Goal: Browse casually

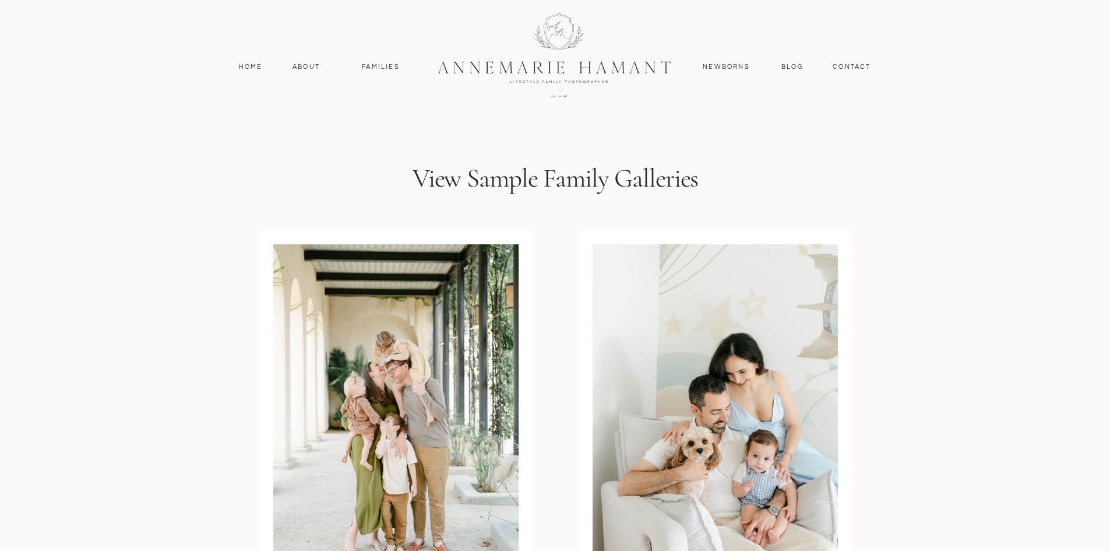
scroll to position [3263, 0]
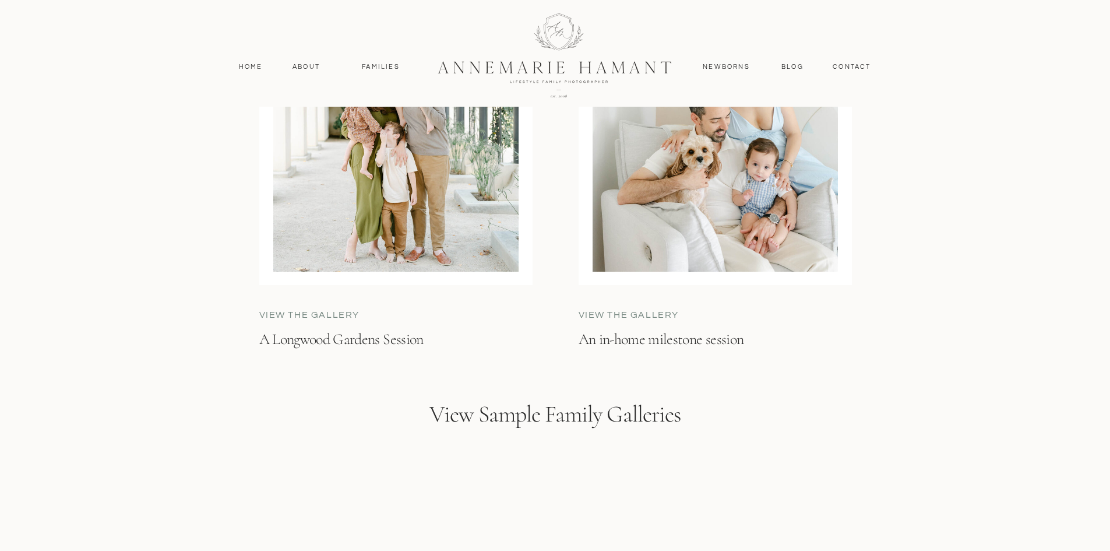
click at [662, 315] on p "view the gallery" at bounding box center [666, 314] width 175 height 13
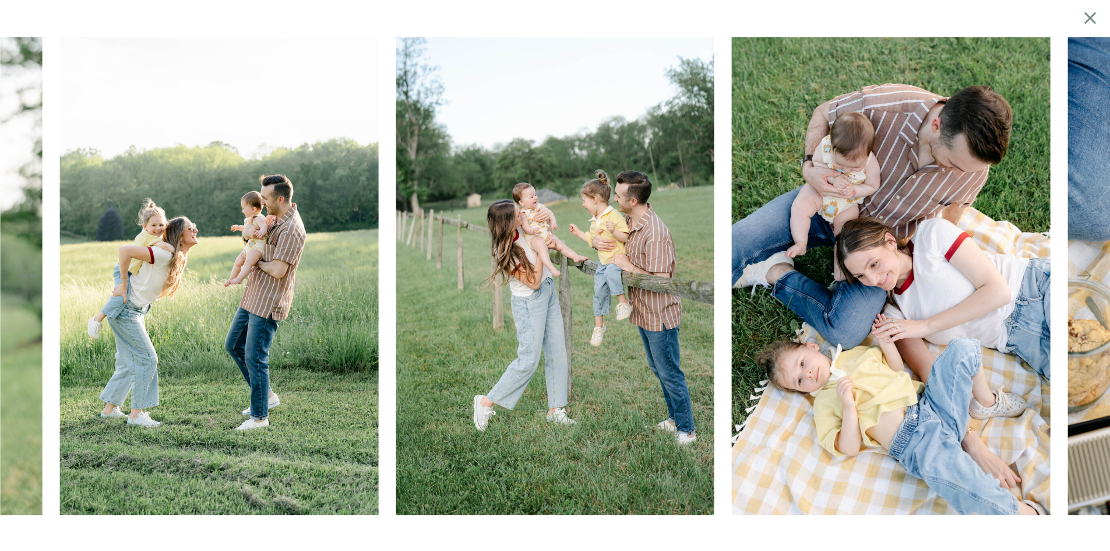
scroll to position [233, 0]
click at [1090, 275] on icon at bounding box center [1084, 275] width 14 height 1
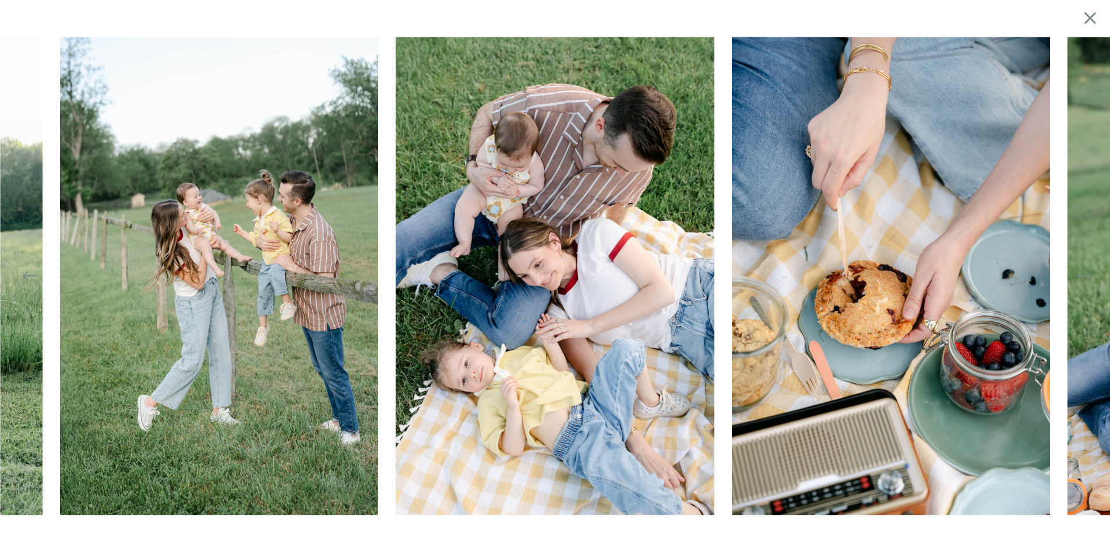
scroll to position [408, 0]
click at [1094, 17] on icon at bounding box center [1090, 17] width 20 height 23
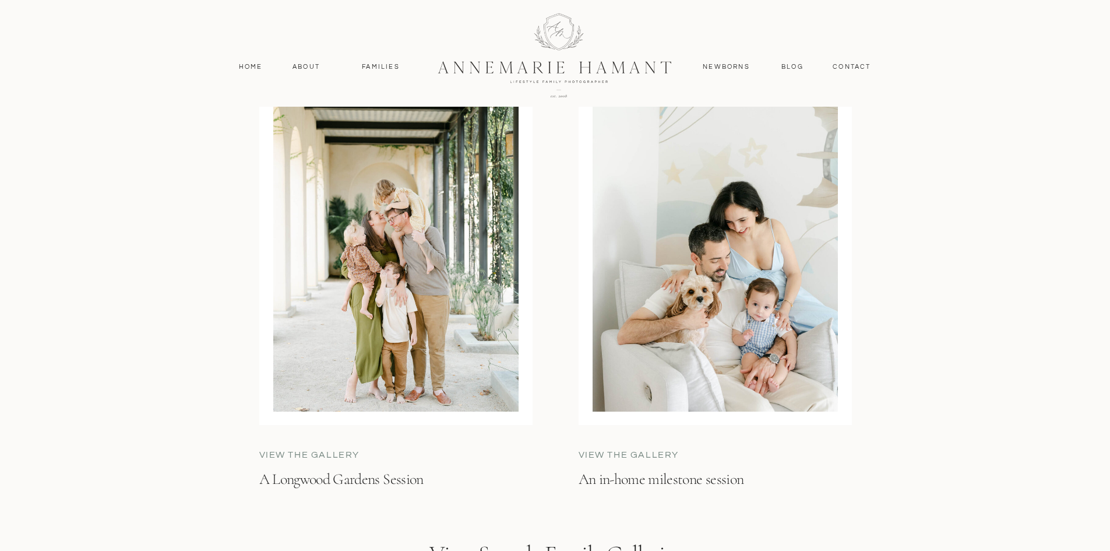
scroll to position [3065, 0]
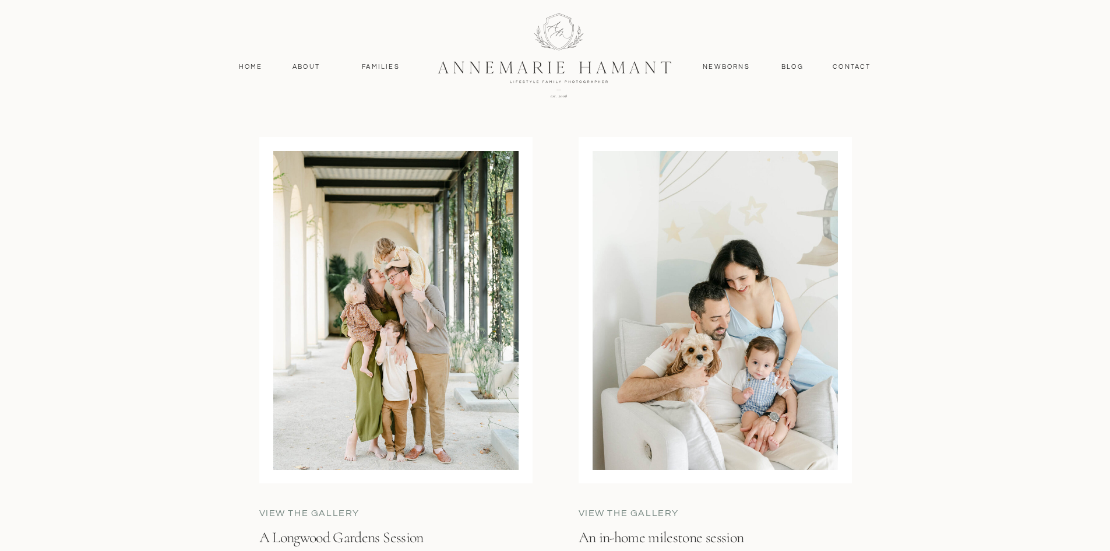
click at [650, 515] on p "view the gallery" at bounding box center [666, 512] width 175 height 13
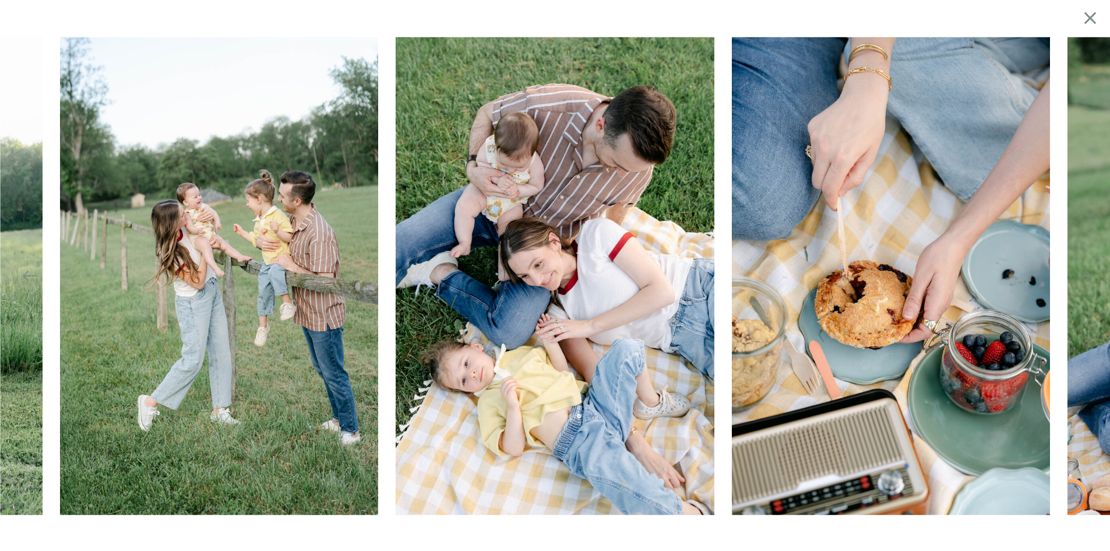
scroll to position [0, 0]
click at [1093, 29] on icon at bounding box center [1090, 17] width 20 height 23
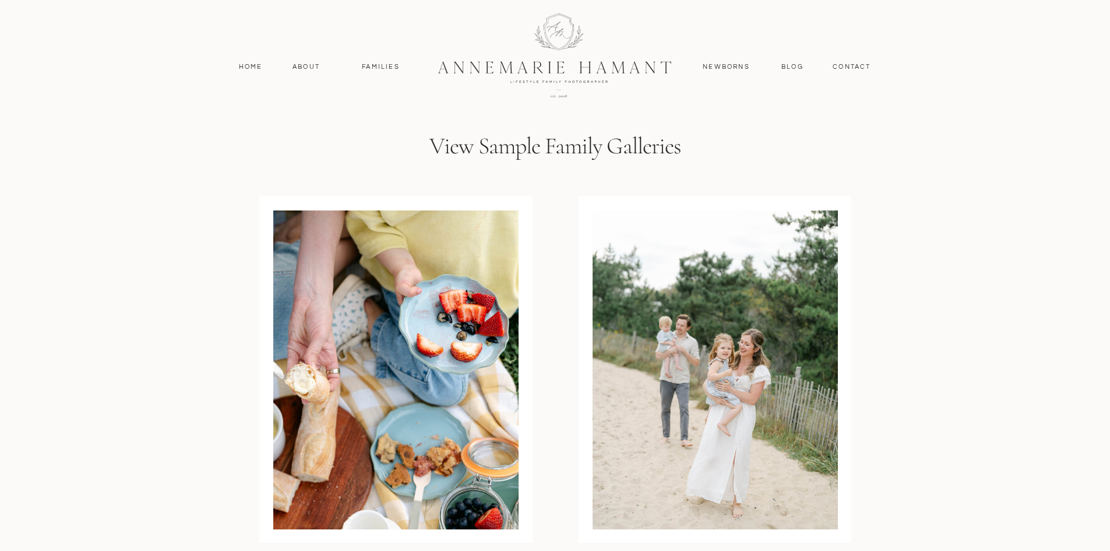
scroll to position [3298, 0]
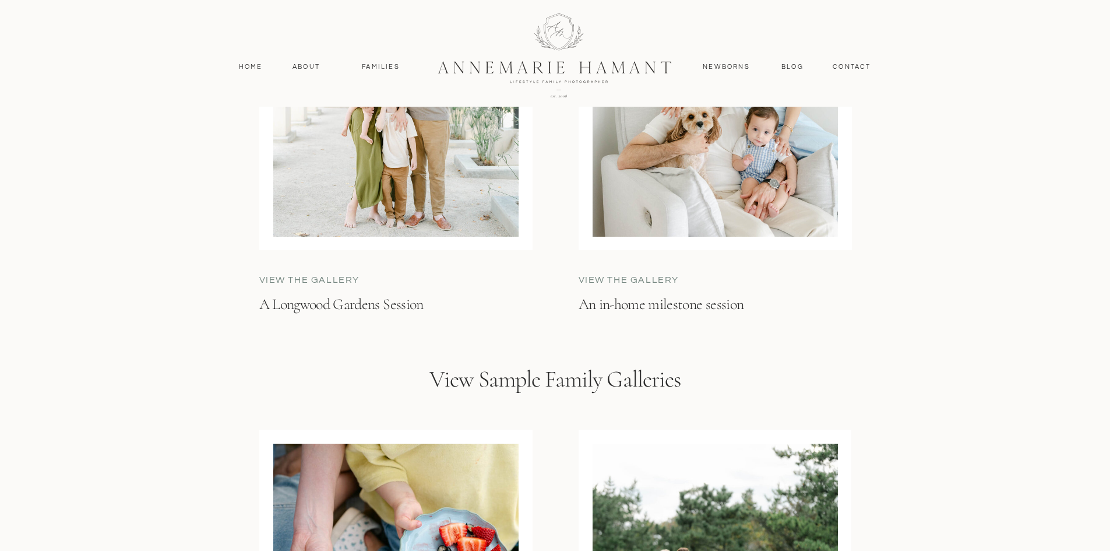
click at [654, 273] on p "view the gallery" at bounding box center [666, 279] width 175 height 13
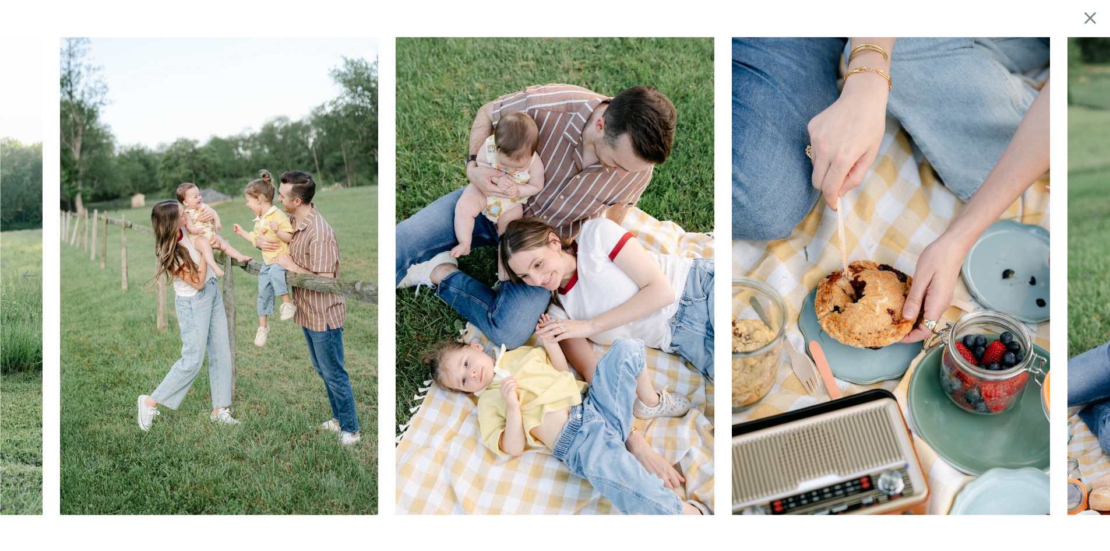
scroll to position [0, 0]
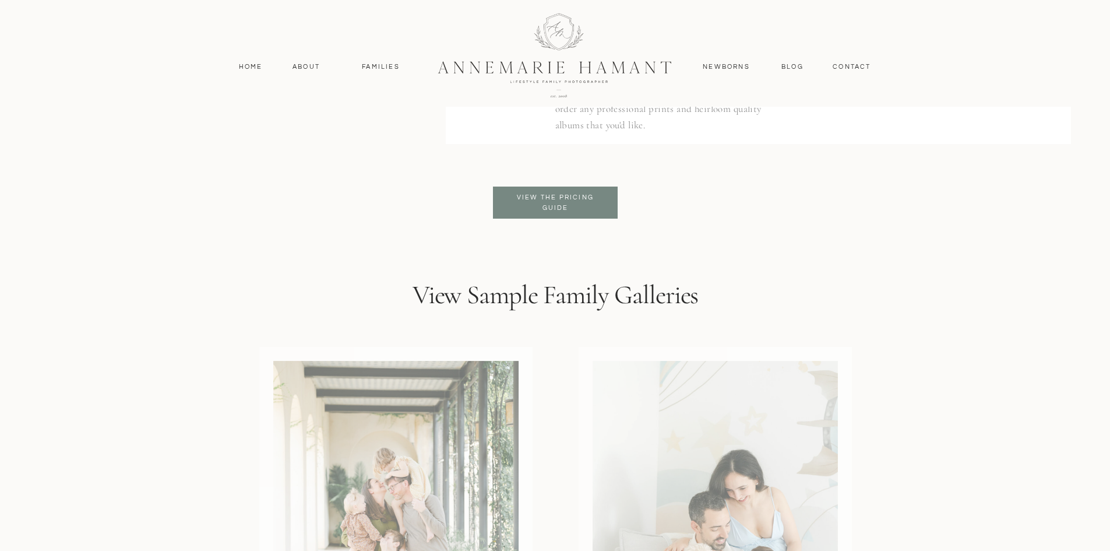
scroll to position [3147, 0]
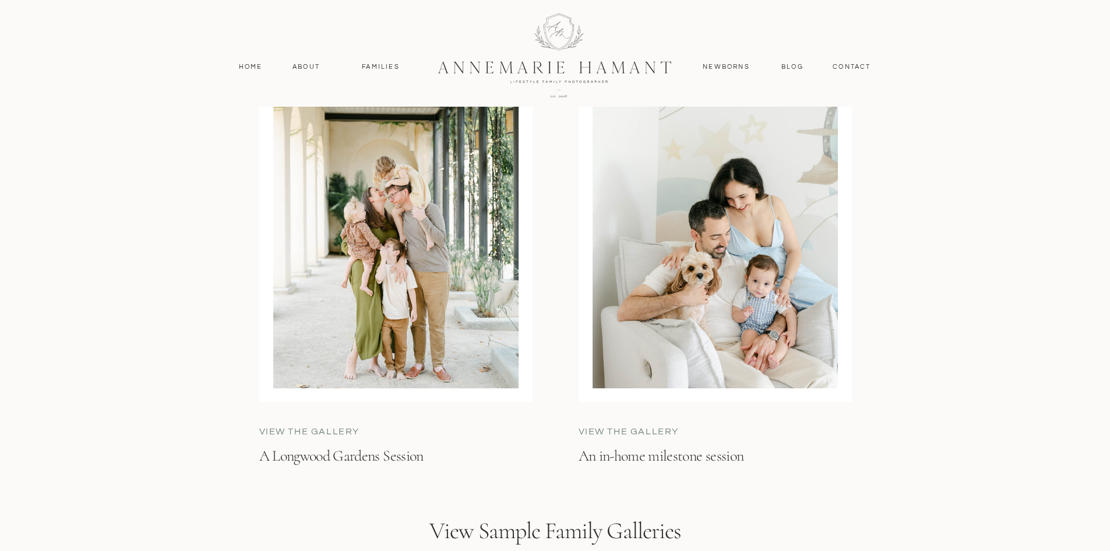
click at [672, 434] on p "view the gallery" at bounding box center [666, 431] width 175 height 13
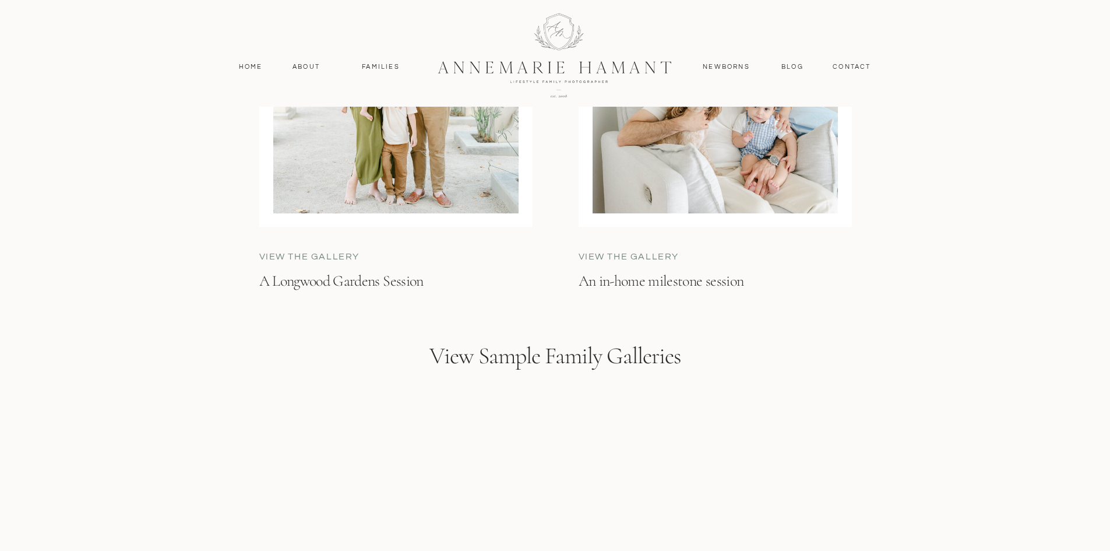
scroll to position [3205, 0]
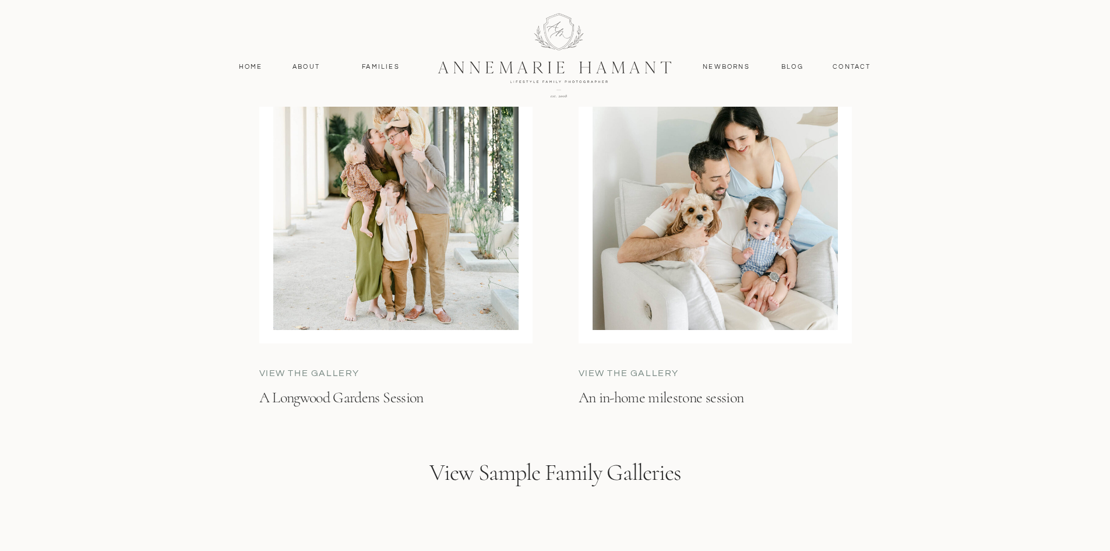
click at [660, 369] on p "view the gallery" at bounding box center [666, 373] width 175 height 13
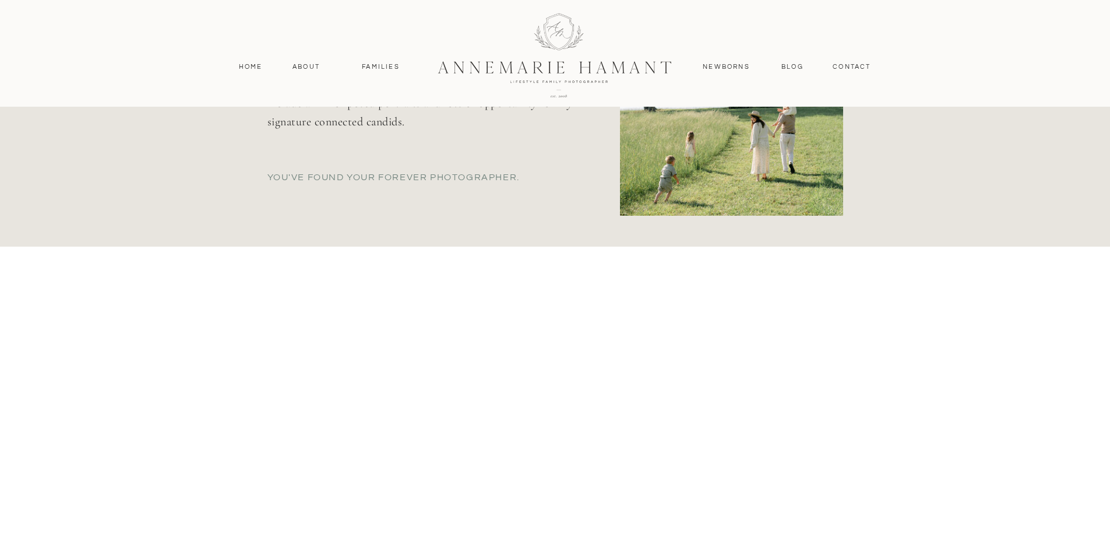
scroll to position [0, 0]
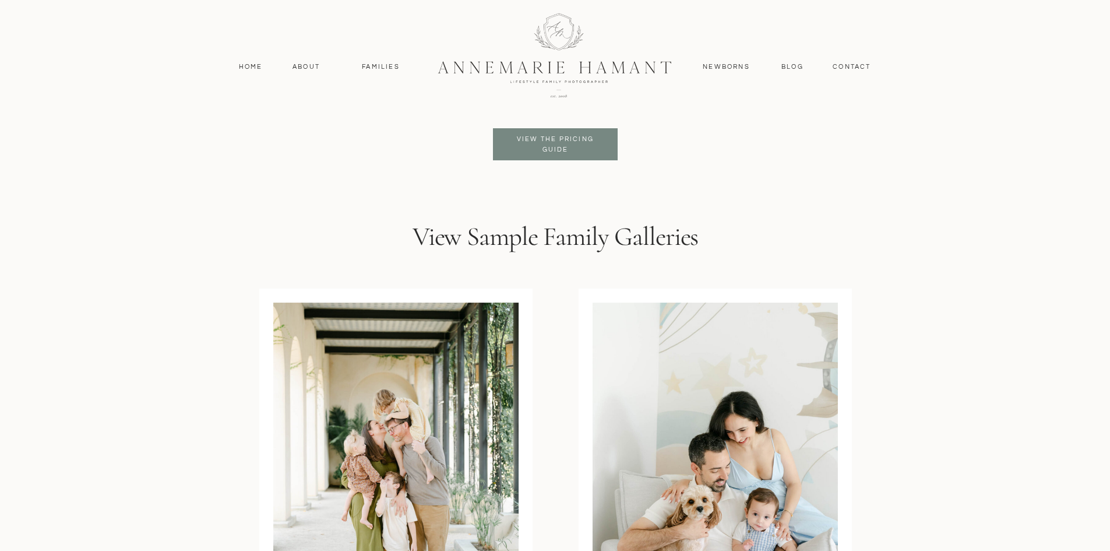
scroll to position [3147, 0]
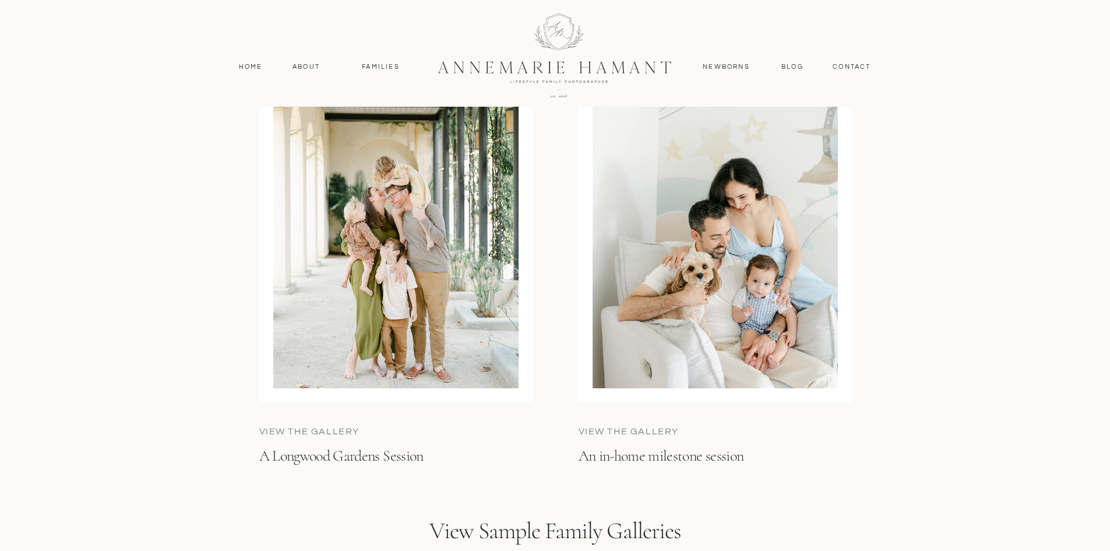
click at [640, 428] on p "view the gallery" at bounding box center [666, 431] width 175 height 13
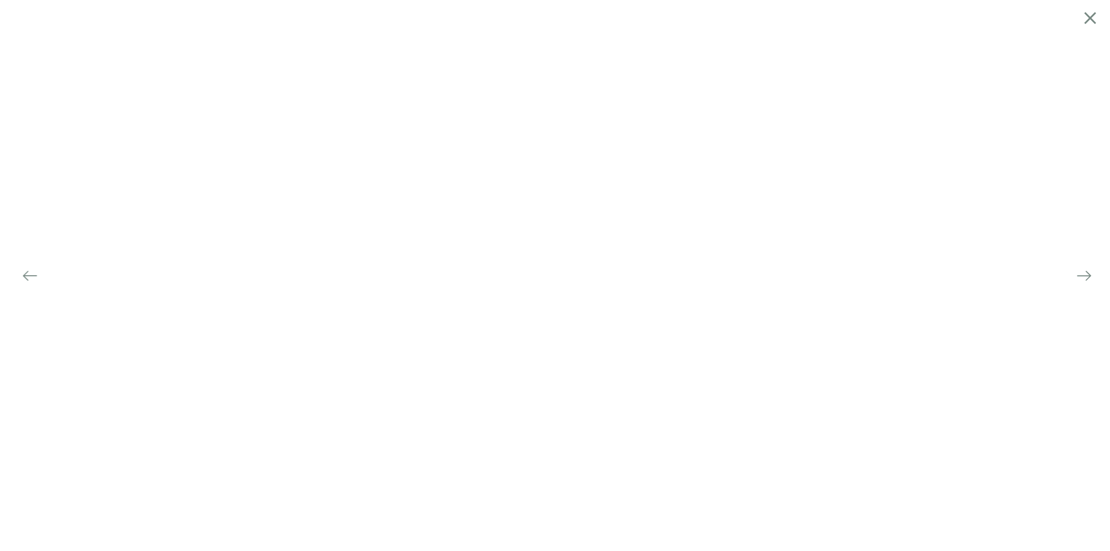
scroll to position [3040, 0]
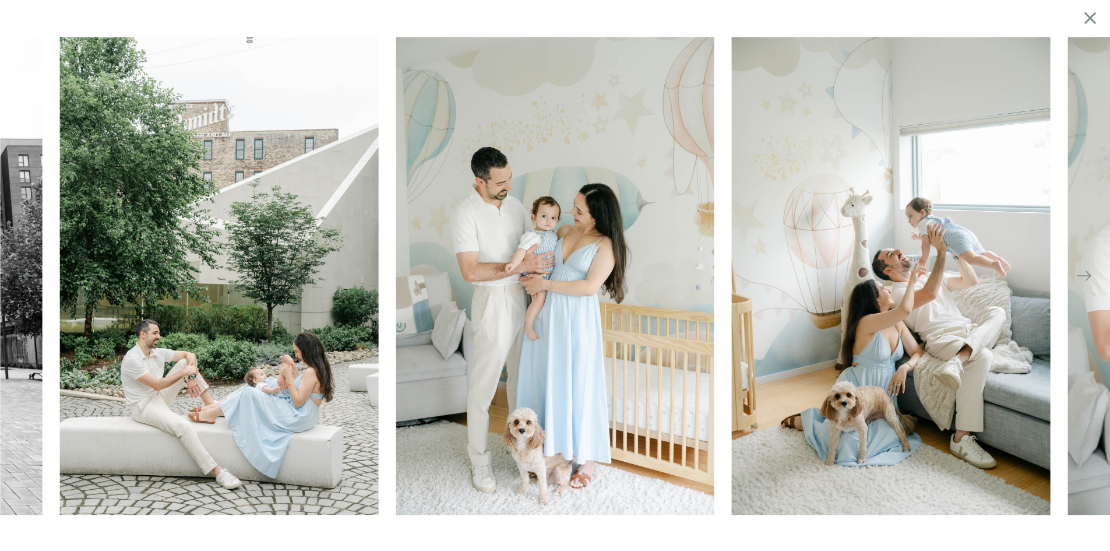
click at [1091, 15] on icon at bounding box center [1090, 17] width 20 height 23
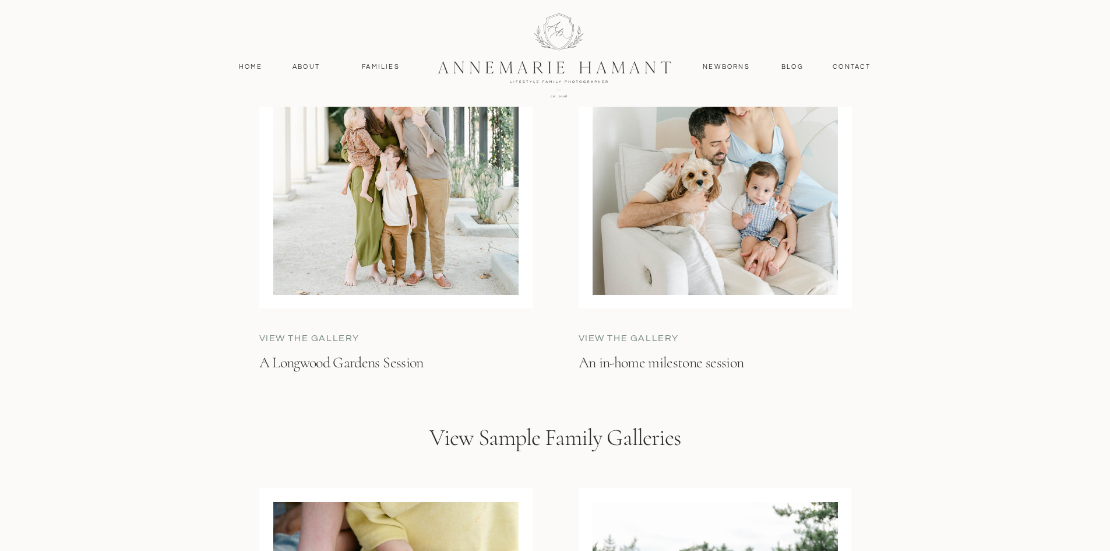
scroll to position [3182, 0]
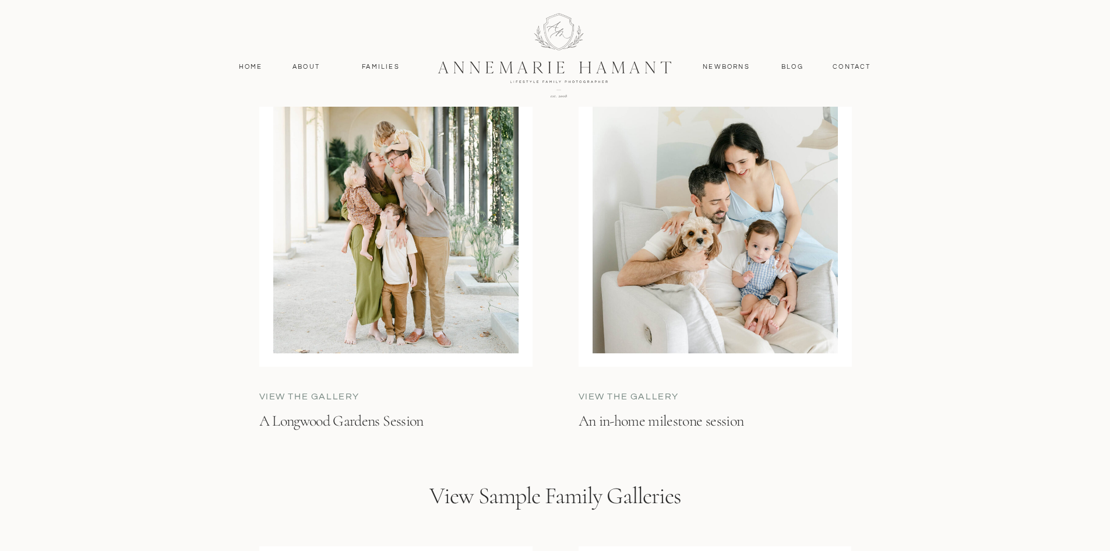
click at [658, 397] on p "view the gallery" at bounding box center [666, 396] width 175 height 13
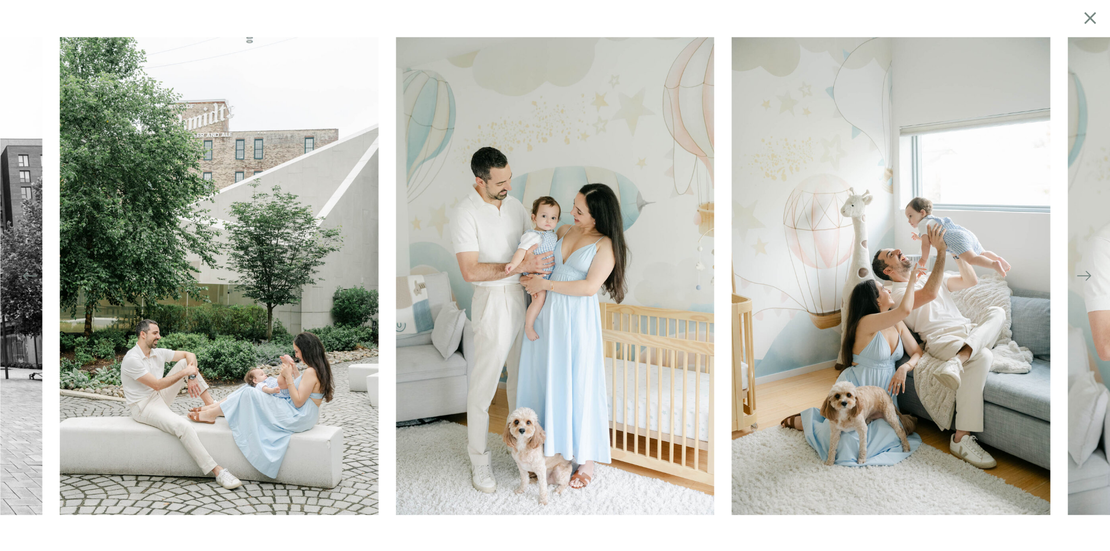
scroll to position [3425, 0]
click at [1090, 13] on icon at bounding box center [1090, 17] width 20 height 23
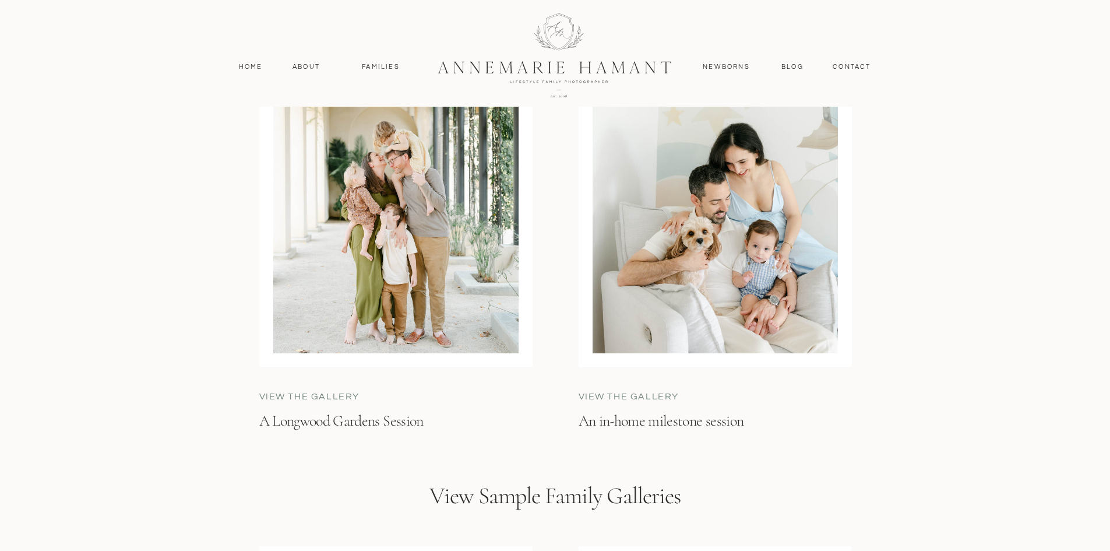
scroll to position [3298, 0]
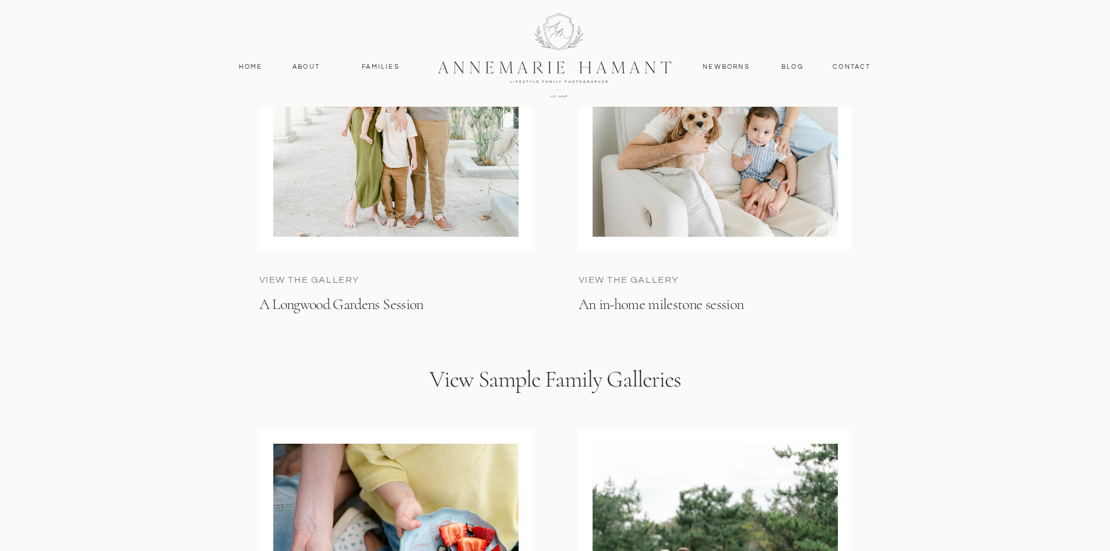
click at [680, 313] on p "An in-home milestone session" at bounding box center [712, 314] width 266 height 41
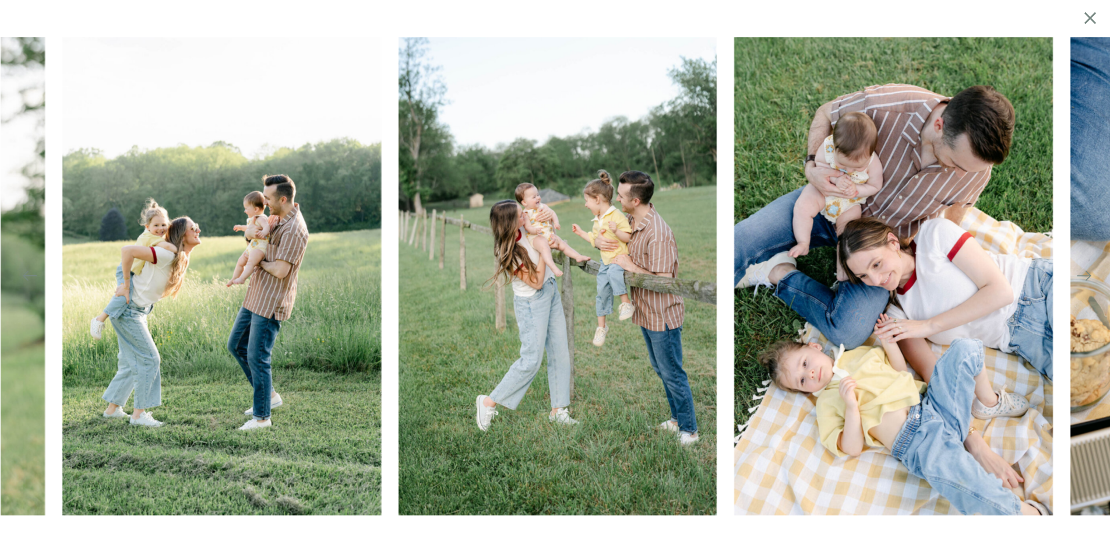
scroll to position [0, 0]
